Goal: Check status: Check status

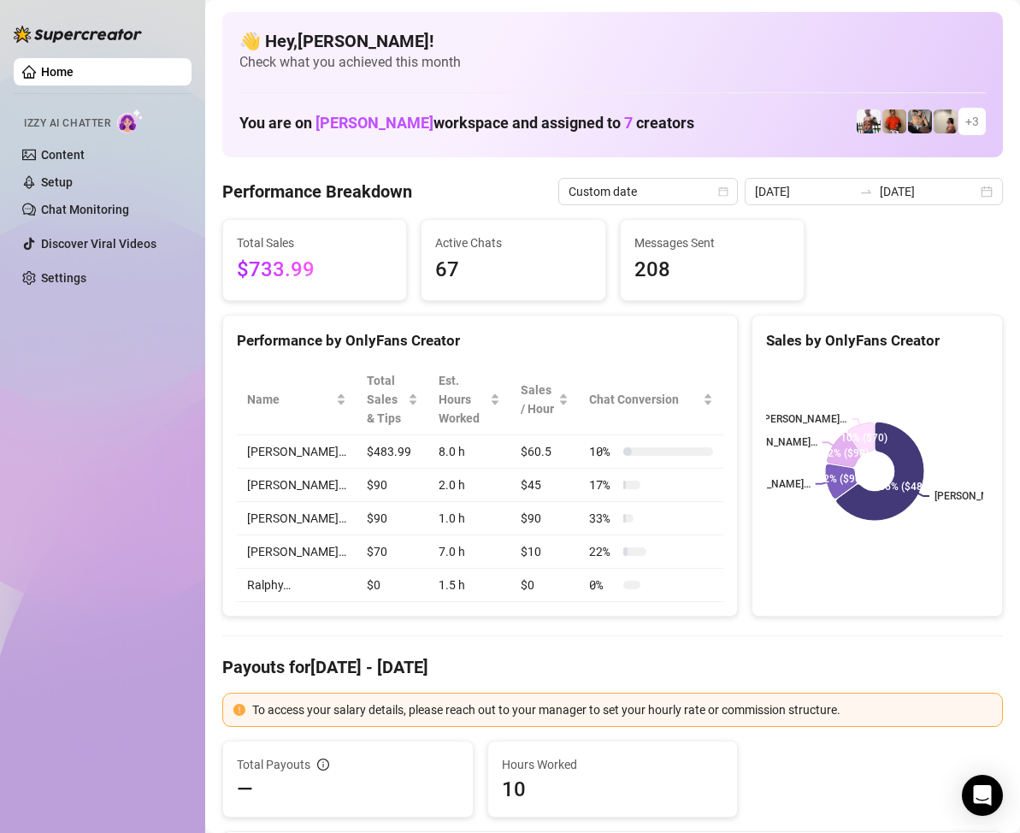
scroll to position [86, 0]
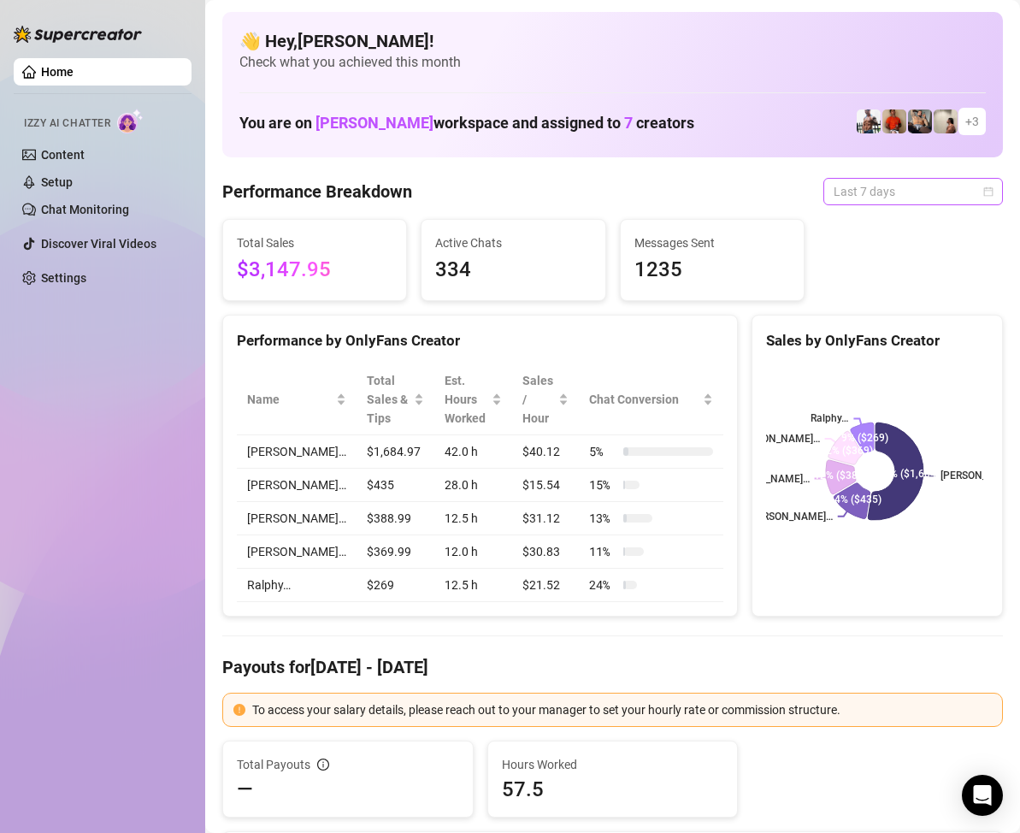
click at [973, 197] on span "Last 7 days" at bounding box center [913, 192] width 159 height 26
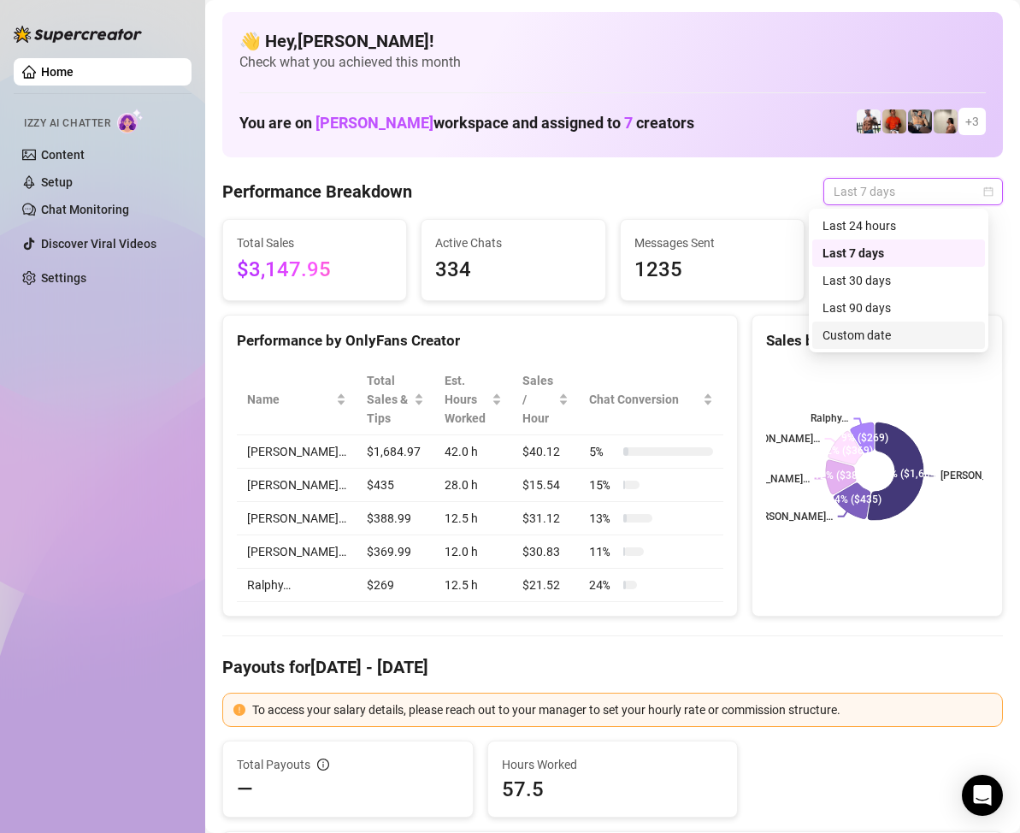
click at [870, 335] on div "Custom date" at bounding box center [899, 335] width 152 height 19
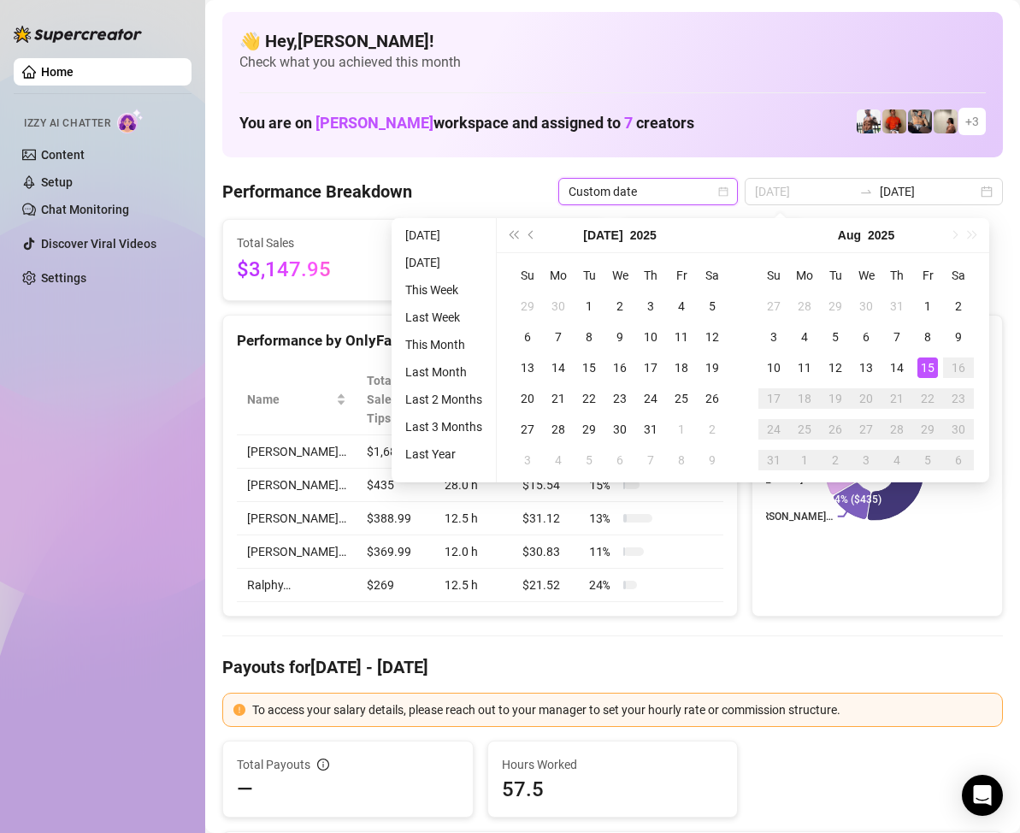
type input "[DATE]"
click at [929, 365] on div "15" at bounding box center [927, 367] width 21 height 21
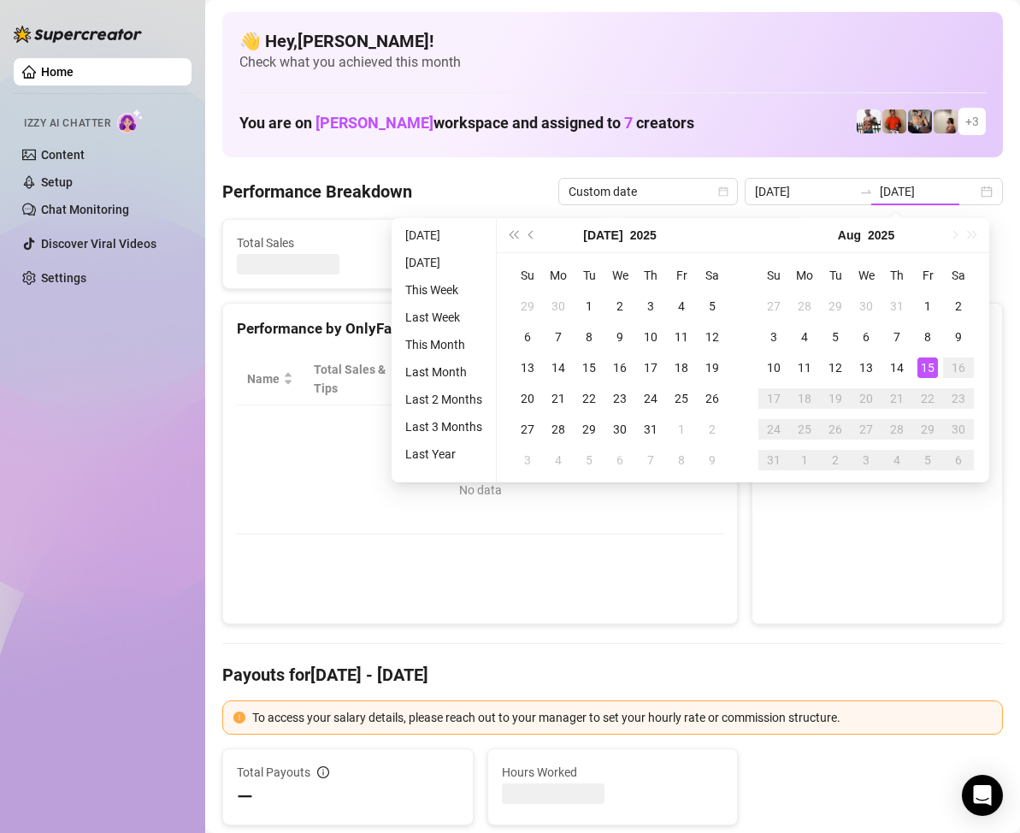
type input "[DATE]"
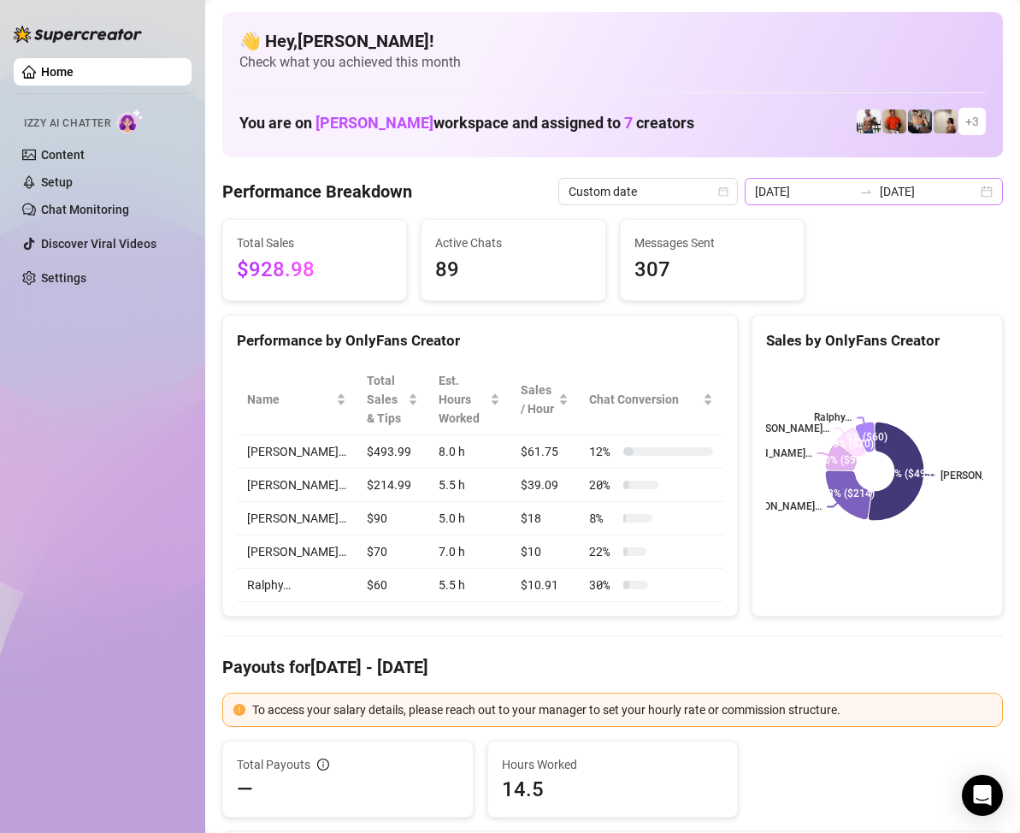
click at [975, 193] on div "[DATE] [DATE]" at bounding box center [874, 191] width 258 height 27
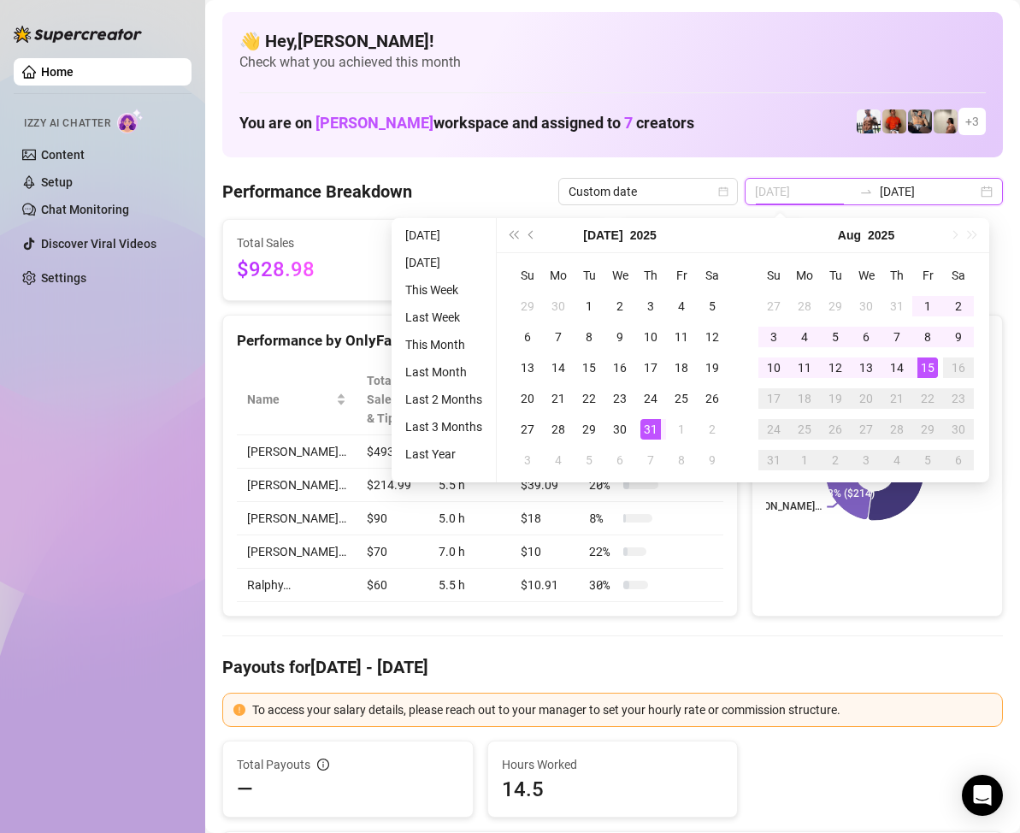
type input "[DATE]"
click at [651, 426] on div "31" at bounding box center [650, 429] width 21 height 21
type input "[DATE]"
click at [923, 368] on div "15" at bounding box center [927, 367] width 21 height 21
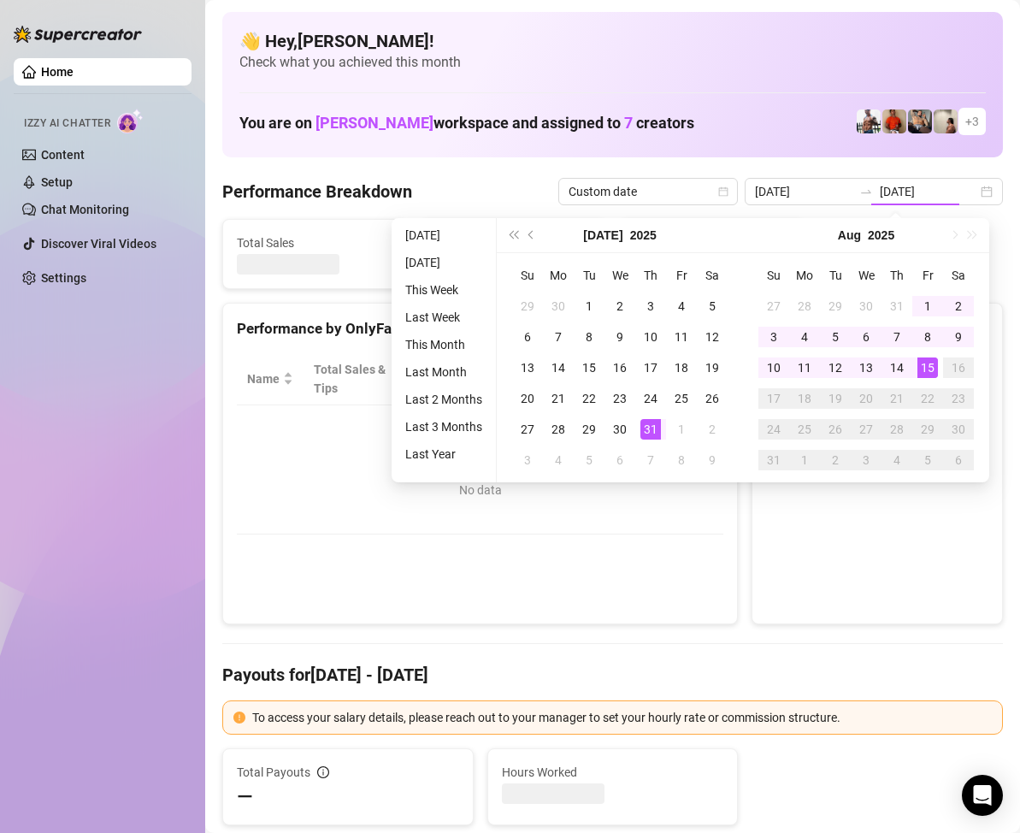
type input "[DATE]"
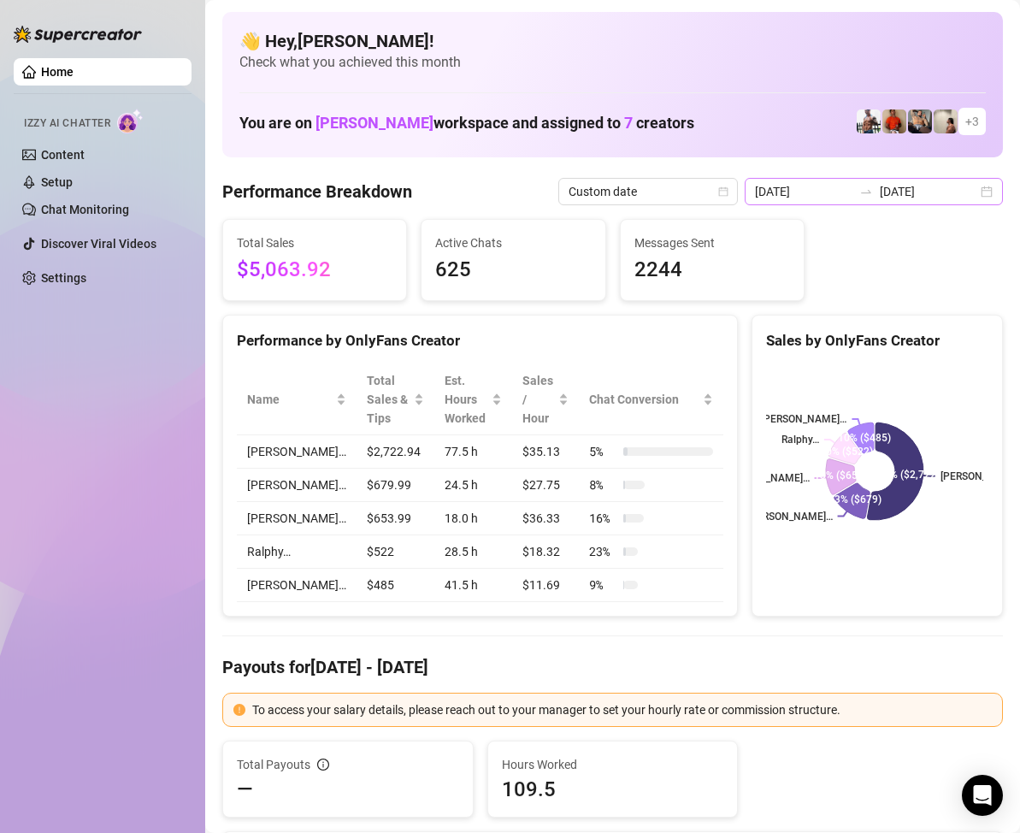
click at [976, 189] on div "[DATE] [DATE]" at bounding box center [874, 191] width 258 height 27
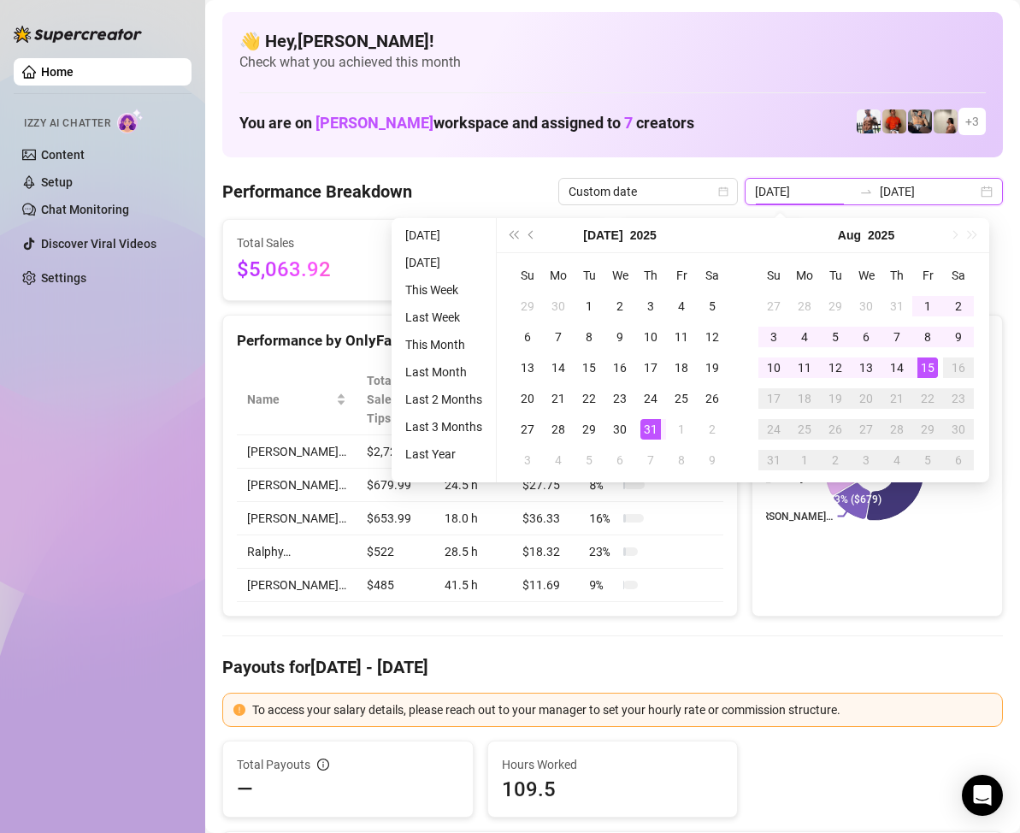
type input "[DATE]"
click at [931, 367] on div "15" at bounding box center [927, 367] width 21 height 21
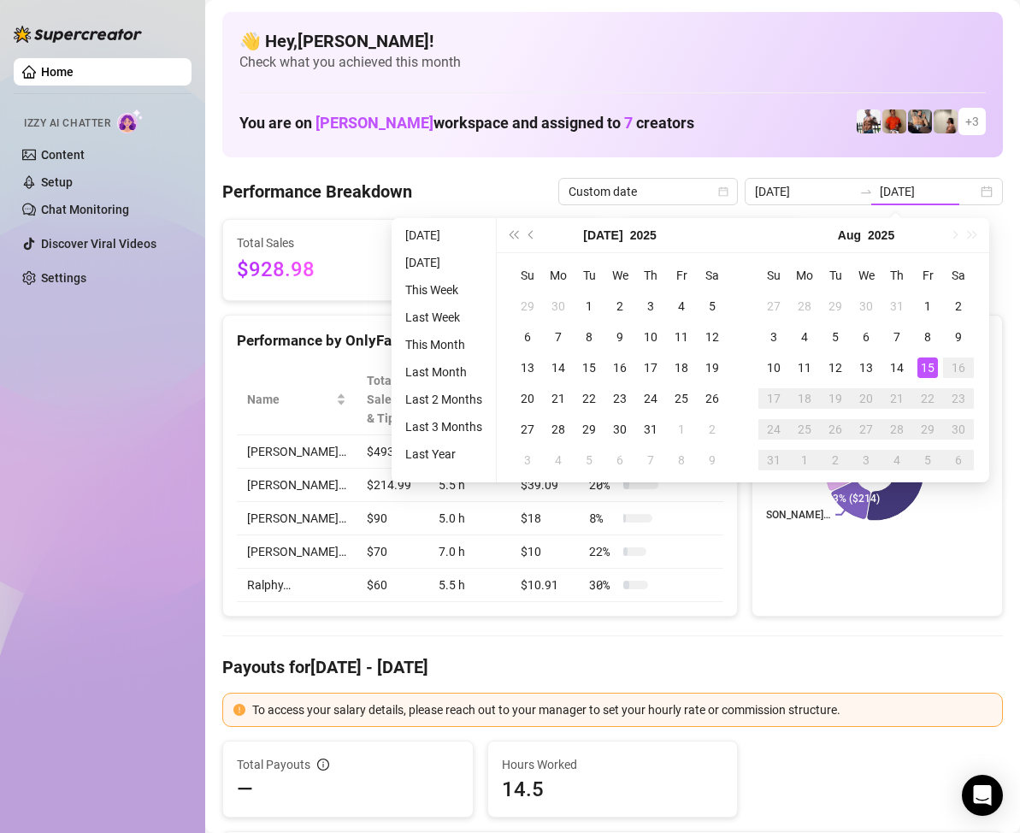
type input "[DATE]"
